Goal: Check status: Check status

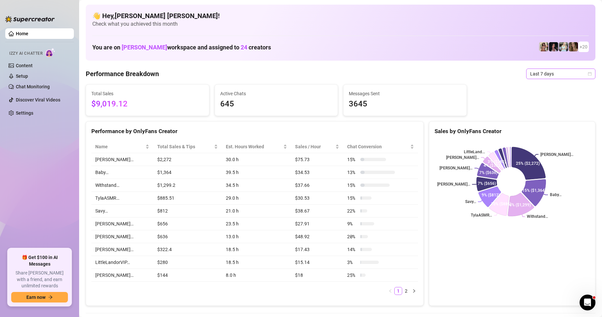
click at [588, 73] on icon "calendar" at bounding box center [590, 74] width 4 height 4
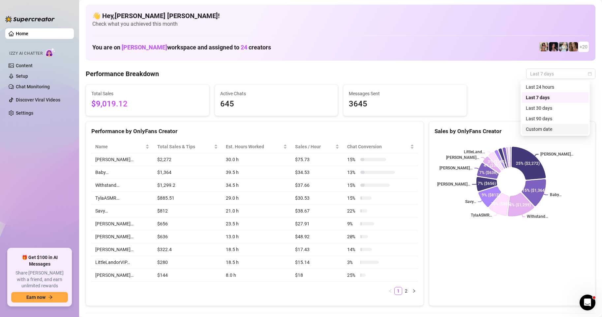
click at [537, 130] on div "Custom date" at bounding box center [555, 129] width 59 height 7
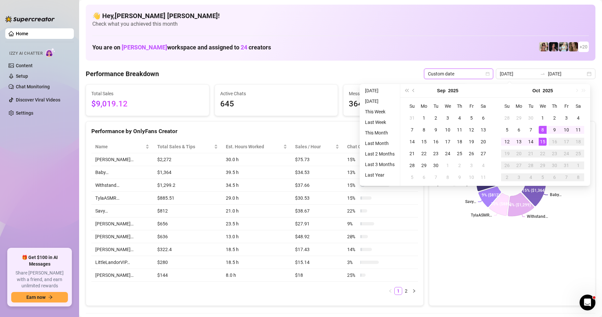
type input "[DATE]"
click at [543, 143] on div "15" at bounding box center [543, 142] width 8 height 8
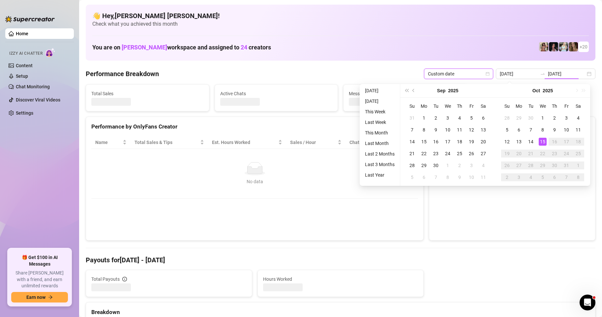
type input "[DATE]"
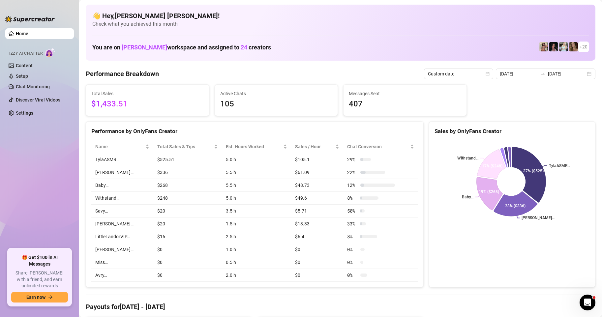
click at [583, 73] on div "[DATE] [DATE]" at bounding box center [546, 74] width 100 height 11
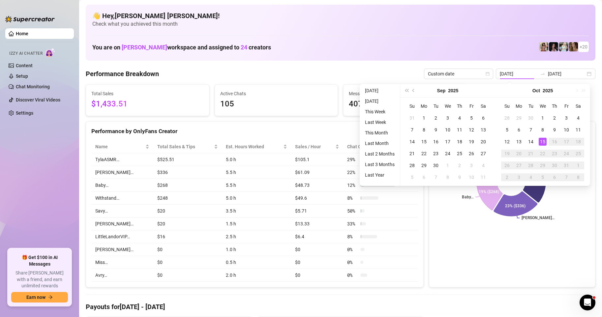
click at [450, 275] on div "Sales by OnlyFans Creator TylaASMR… [PERSON_NAME]… Baby… Withstand… 37% ($525) …" at bounding box center [512, 204] width 166 height 166
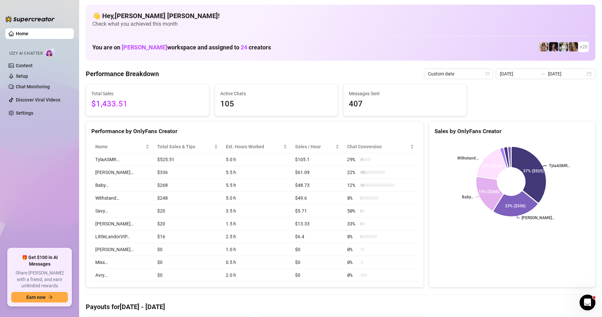
click at [583, 74] on div "[DATE] [DATE]" at bounding box center [546, 74] width 100 height 11
click at [584, 75] on div "[DATE] [DATE]" at bounding box center [546, 74] width 100 height 11
click at [586, 74] on div "[DATE] [DATE]" at bounding box center [546, 74] width 100 height 11
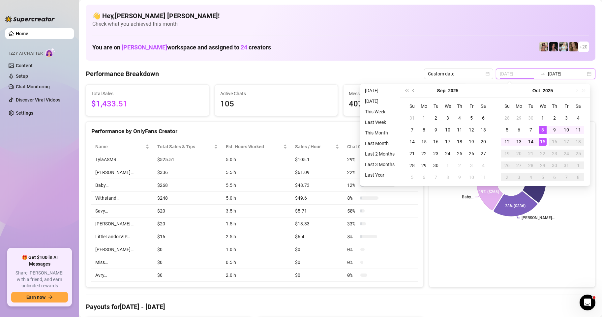
type input "[DATE]"
click at [541, 140] on div "15" at bounding box center [543, 142] width 8 height 8
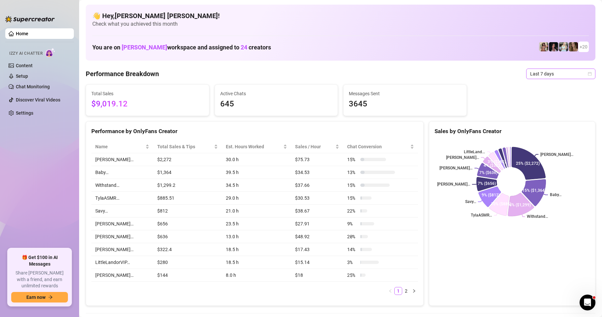
click at [588, 75] on icon "calendar" at bounding box center [590, 74] width 4 height 4
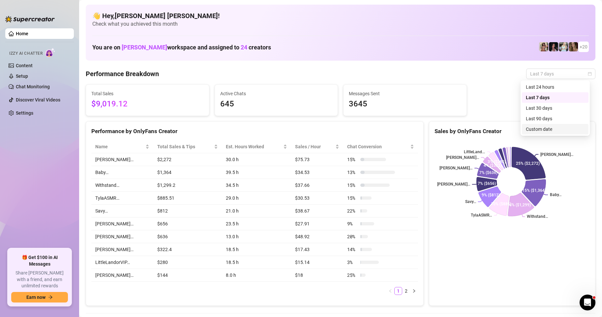
click at [540, 134] on div "Custom date" at bounding box center [555, 129] width 67 height 11
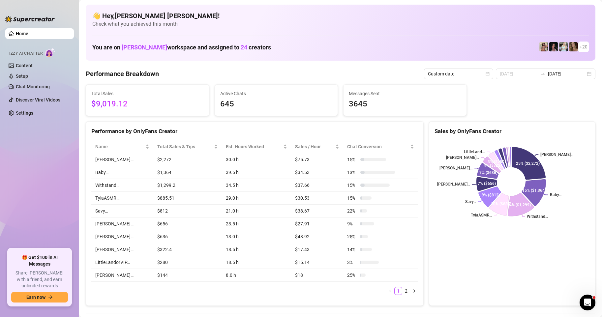
click at [360, 80] on td "8" at bounding box center [360, 80] width 0 height 0
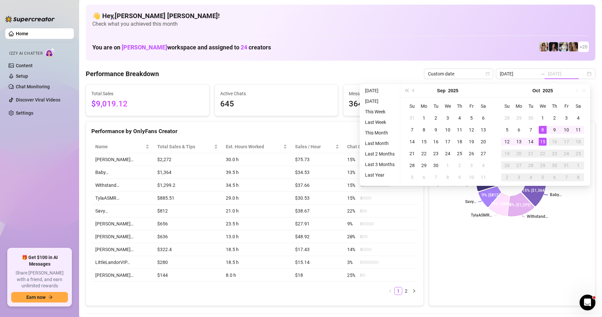
click at [540, 142] on div "15" at bounding box center [543, 142] width 8 height 8
click at [540, 142] on rect at bounding box center [510, 181] width 153 height 82
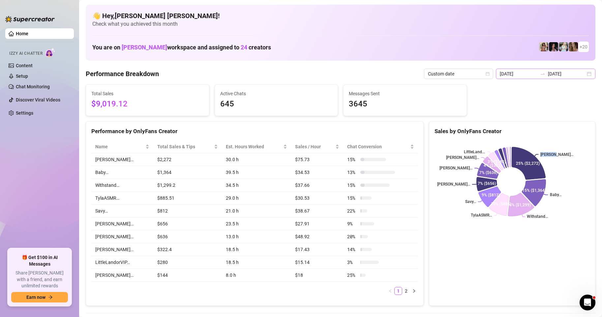
click at [585, 76] on div "2025-10-08 2025-10-15" at bounding box center [546, 74] width 100 height 11
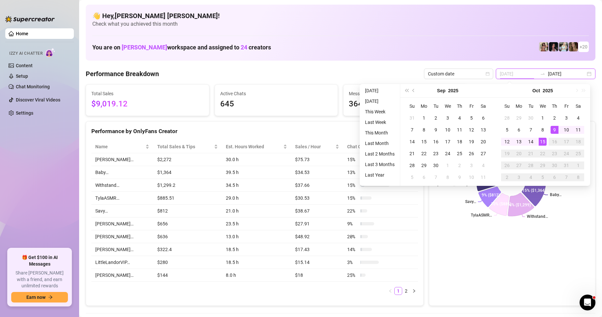
type input "[DATE]"
click at [545, 144] on div "15" at bounding box center [543, 142] width 8 height 8
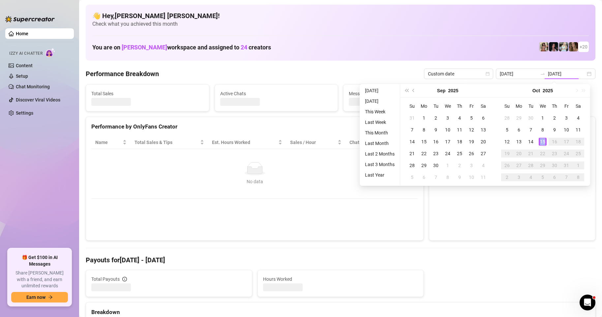
type input "[DATE]"
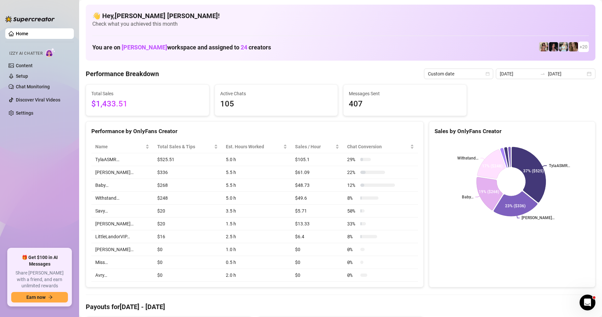
click at [188, 160] on td "$525.51" at bounding box center [187, 159] width 69 height 13
